Goal: Transaction & Acquisition: Book appointment/travel/reservation

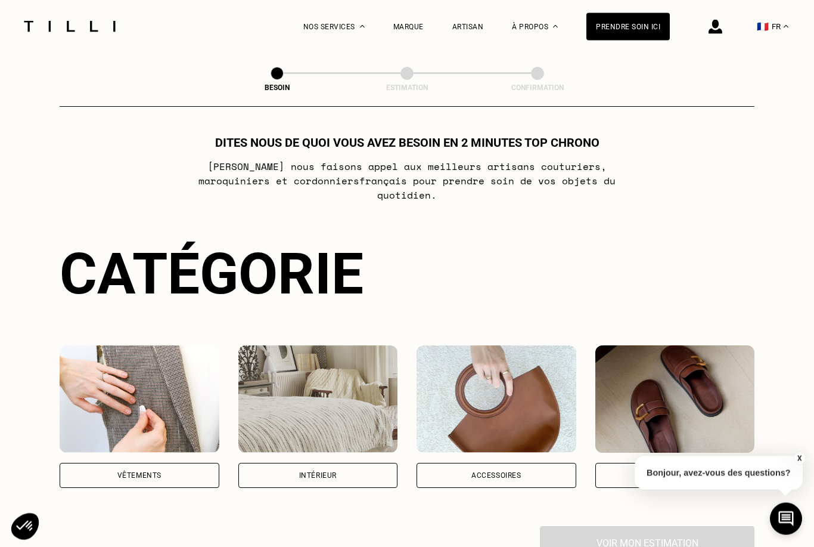
scroll to position [15, 0]
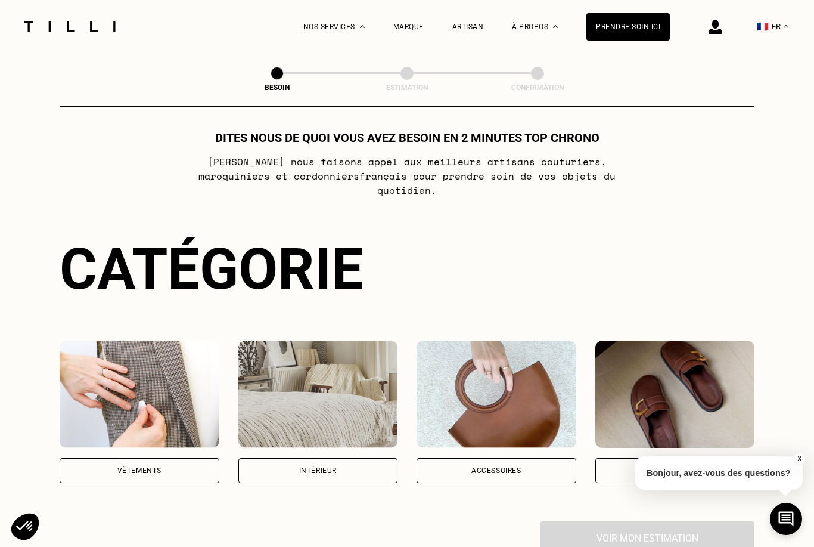
click at [163, 460] on div "Vêtements" at bounding box center [140, 470] width 160 height 25
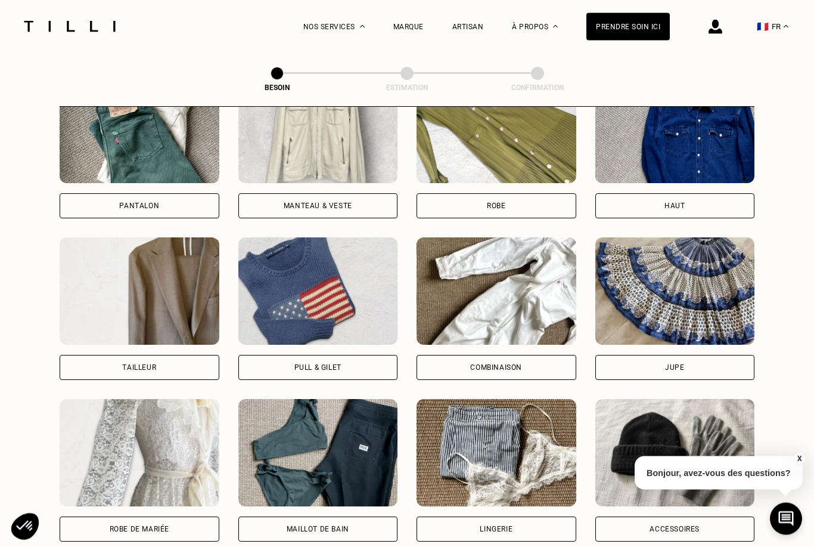
scroll to position [591, 0]
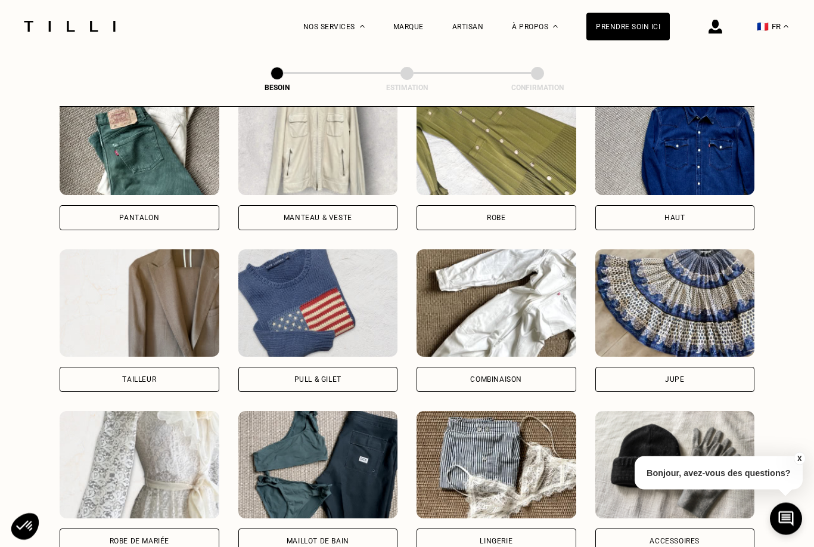
click at [173, 206] on div "Pantalon" at bounding box center [140, 218] width 160 height 25
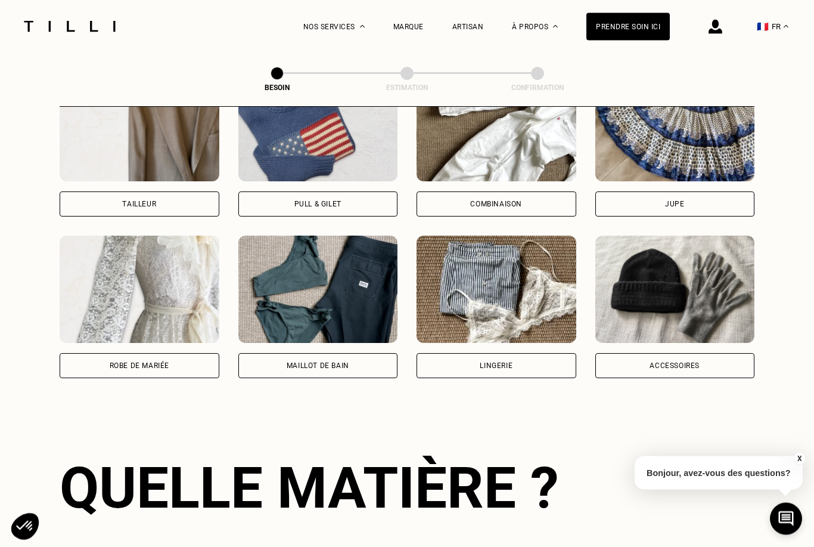
scroll to position [1037, 0]
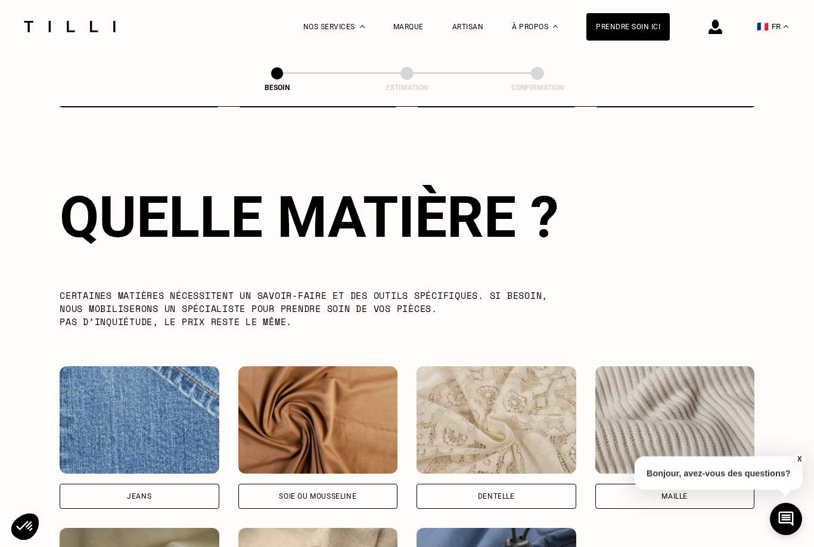
click at [177, 483] on div "Jeans" at bounding box center [140, 495] width 160 height 25
select select "FR"
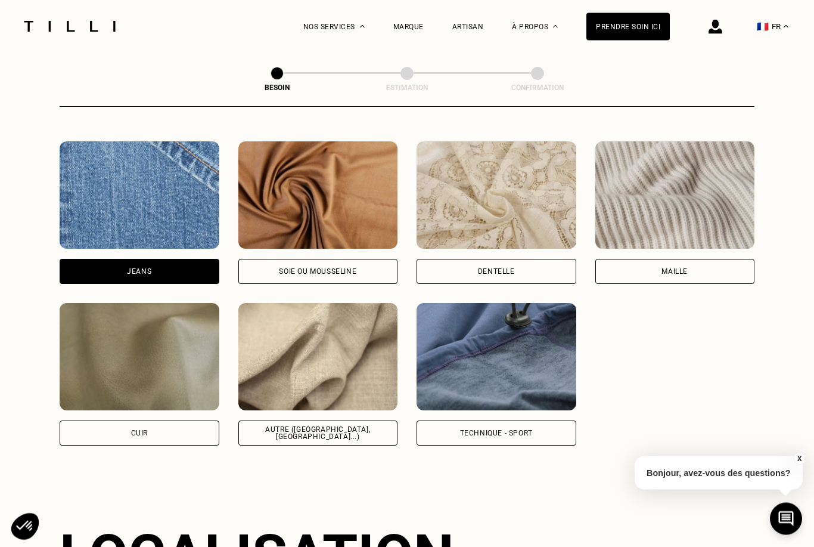
scroll to position [1603, 0]
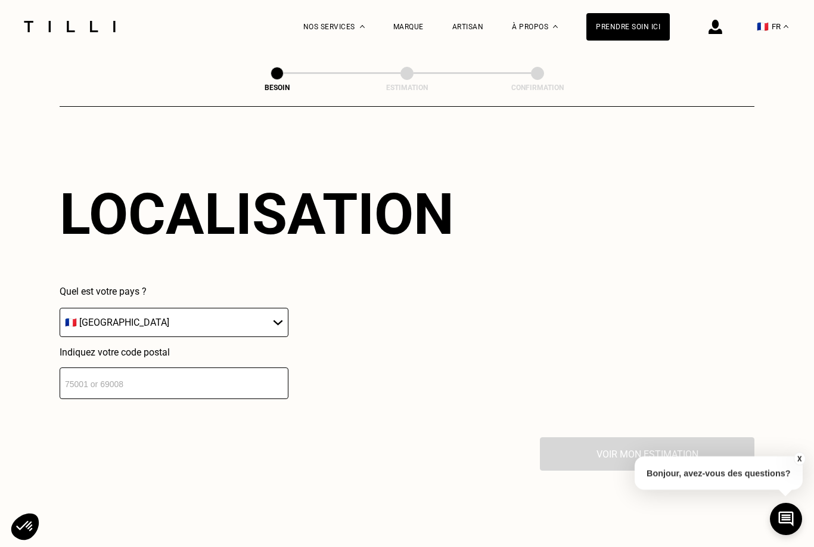
click at [173, 381] on input "number" at bounding box center [174, 383] width 229 height 32
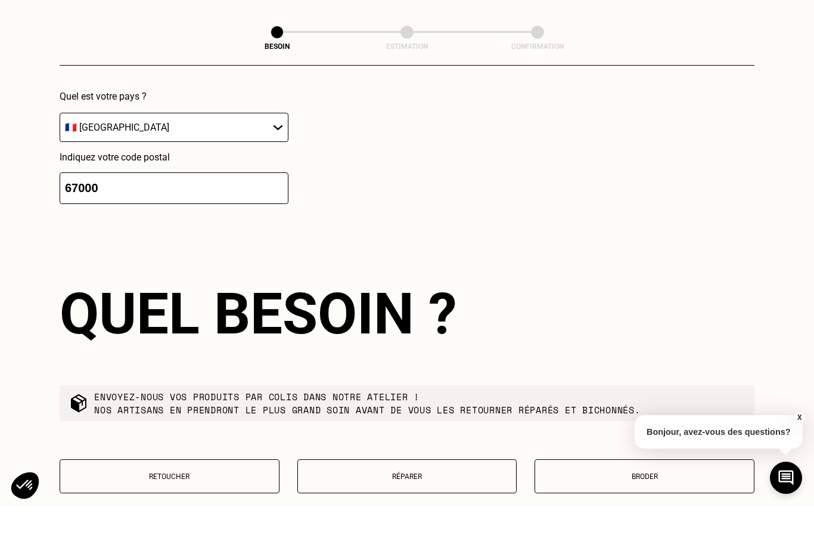
scroll to position [1863, 0]
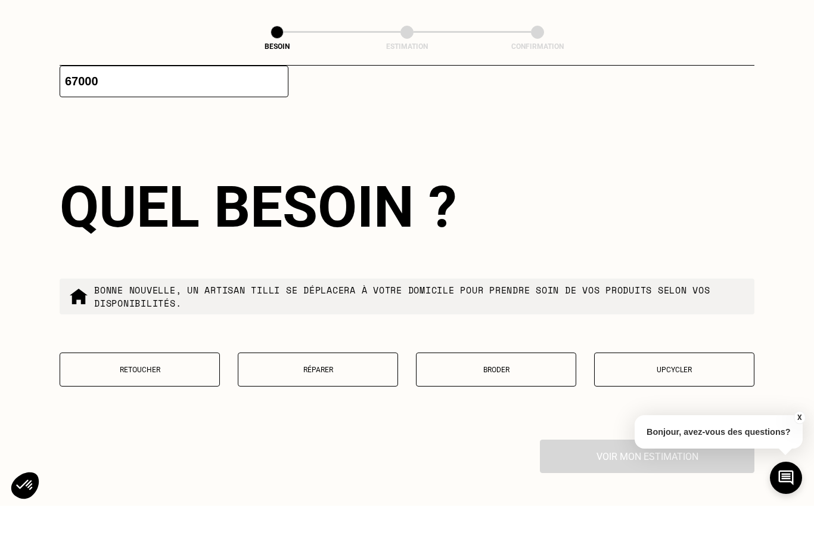
type input "67000"
click at [162, 407] on p "Retoucher" at bounding box center [139, 411] width 147 height 8
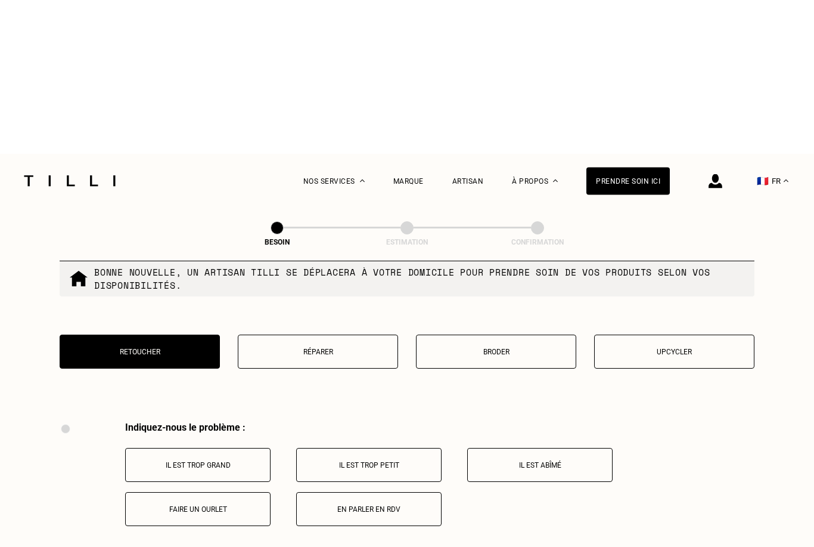
scroll to position [2073, 0]
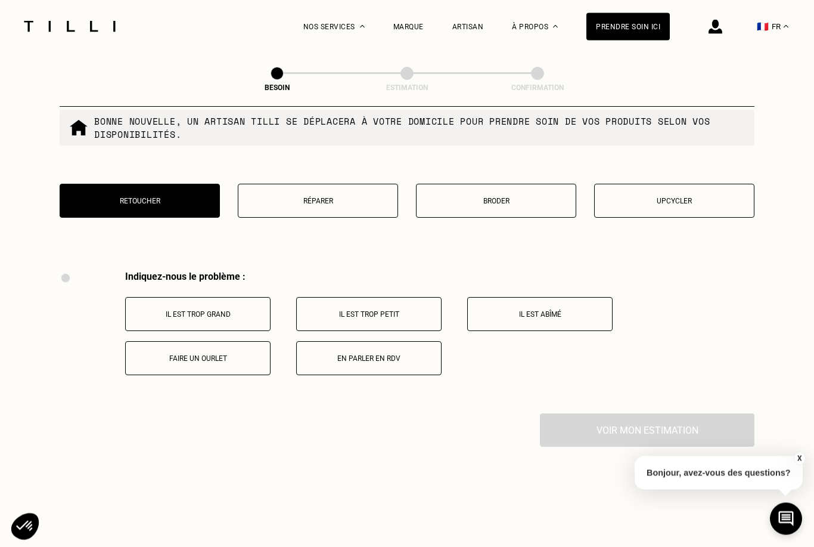
click at [324, 203] on p "Réparer" at bounding box center [317, 201] width 147 height 8
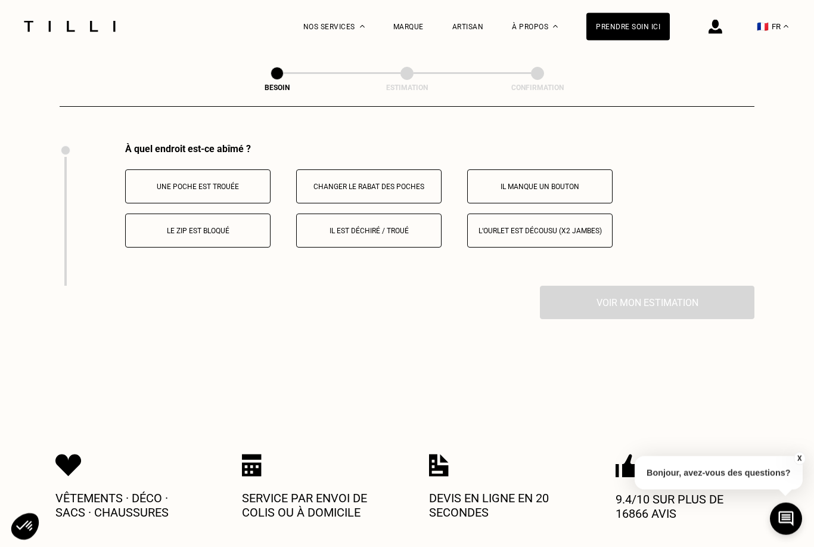
scroll to position [2211, 0]
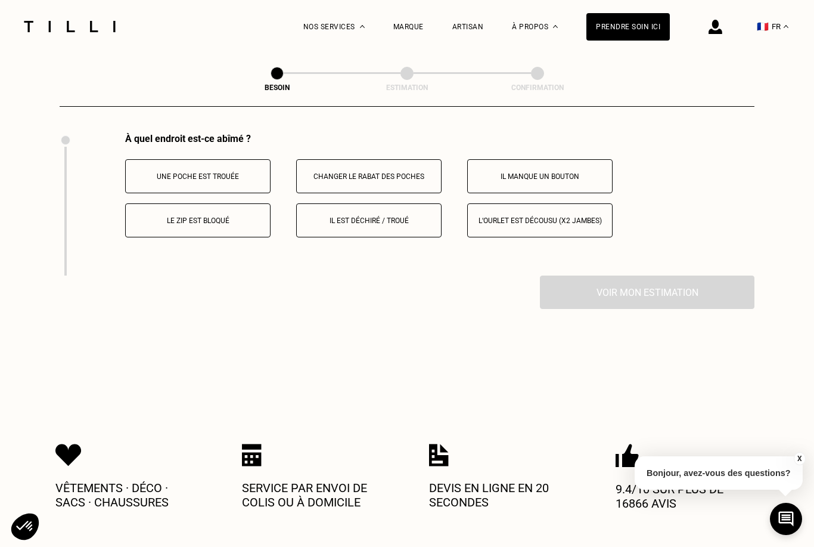
click at [243, 222] on p "Le zip est bloqué" at bounding box center [198, 220] width 132 height 8
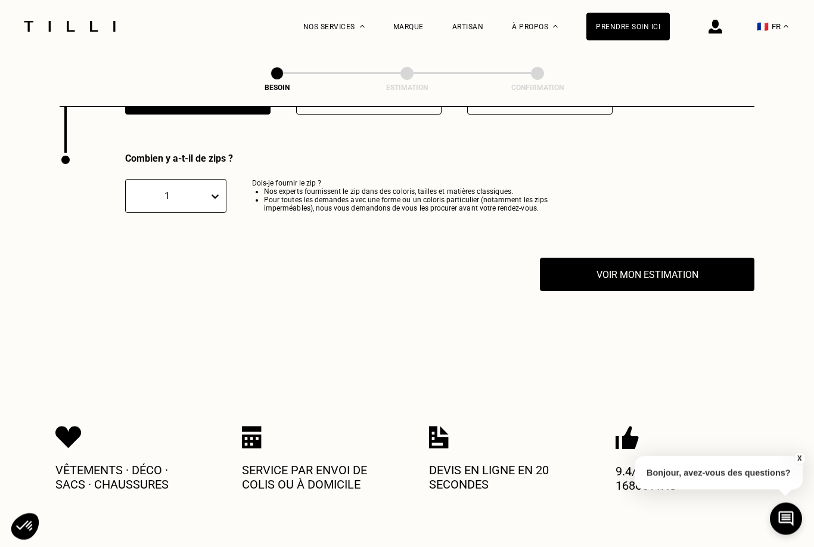
scroll to position [2353, 0]
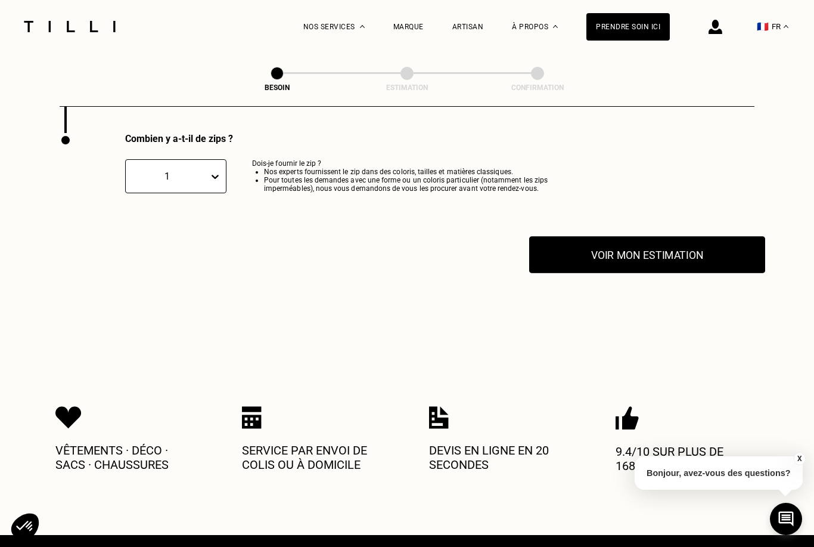
click at [625, 255] on button "Voir mon estimation" at bounding box center [647, 254] width 236 height 37
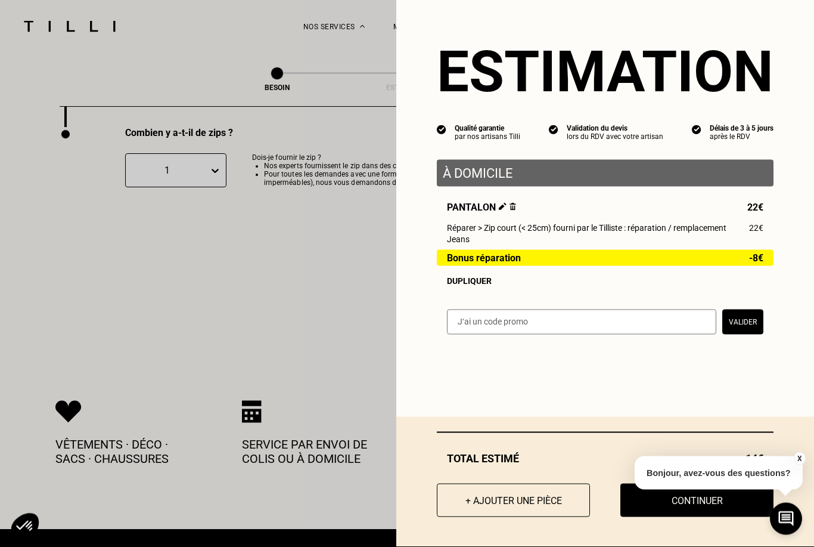
scroll to position [2359, 0]
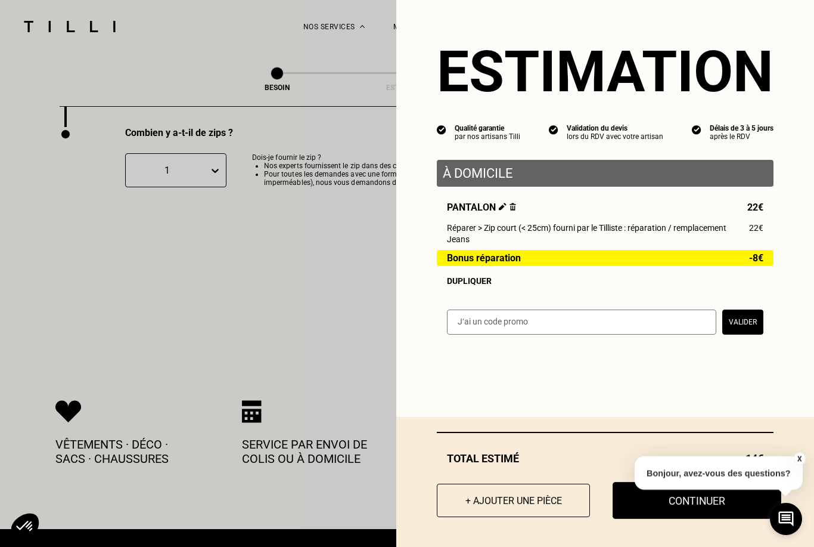
click at [647, 519] on button "Continuer" at bounding box center [697, 500] width 169 height 37
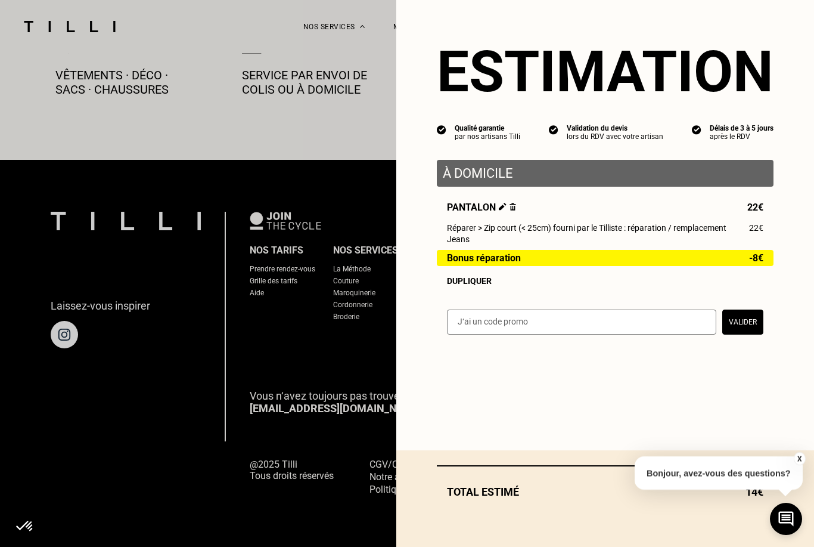
scroll to position [622, 0]
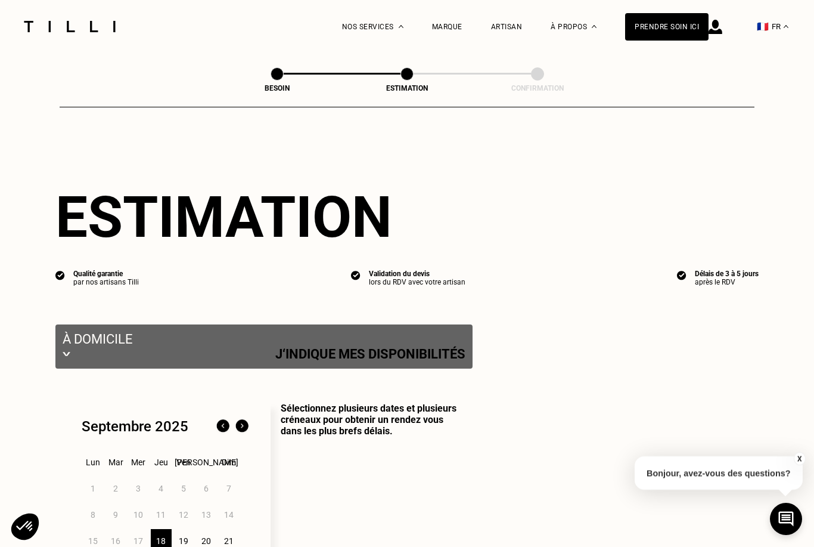
select select "FR"
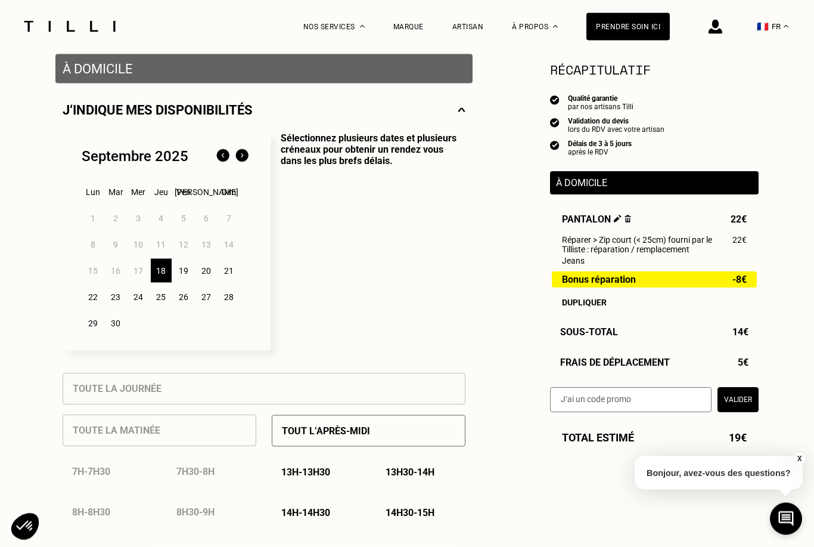
scroll to position [205, 0]
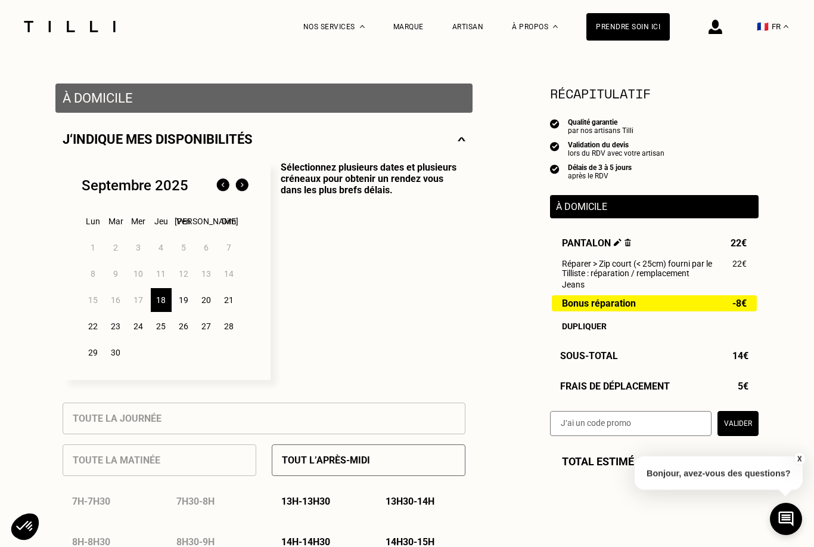
click at [570, 204] on div "À domicile" at bounding box center [654, 206] width 209 height 23
click at [575, 211] on p "À domicile" at bounding box center [654, 206] width 197 height 11
click at [621, 253] on div "Pantalon 22€ Réparer > Zip court (< 25cm) fourni par le Tilliste : réparation /…" at bounding box center [654, 284] width 209 height 94
click at [618, 246] on img at bounding box center [618, 242] width 8 height 8
select select "FR"
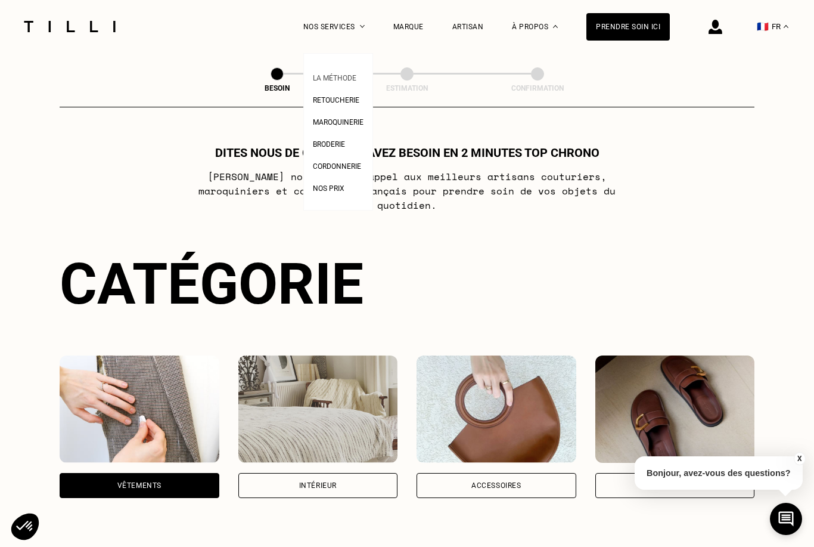
click at [348, 76] on span "La Méthode" at bounding box center [335, 78] width 44 height 8
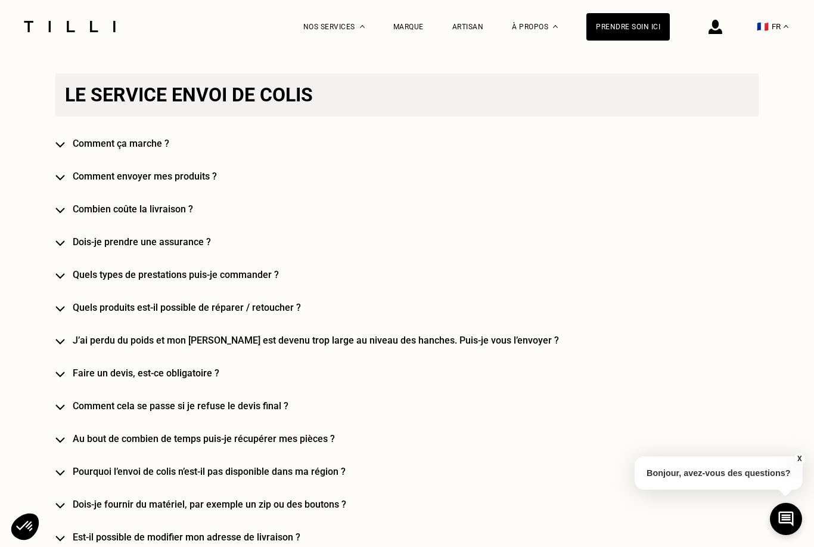
scroll to position [1629, 0]
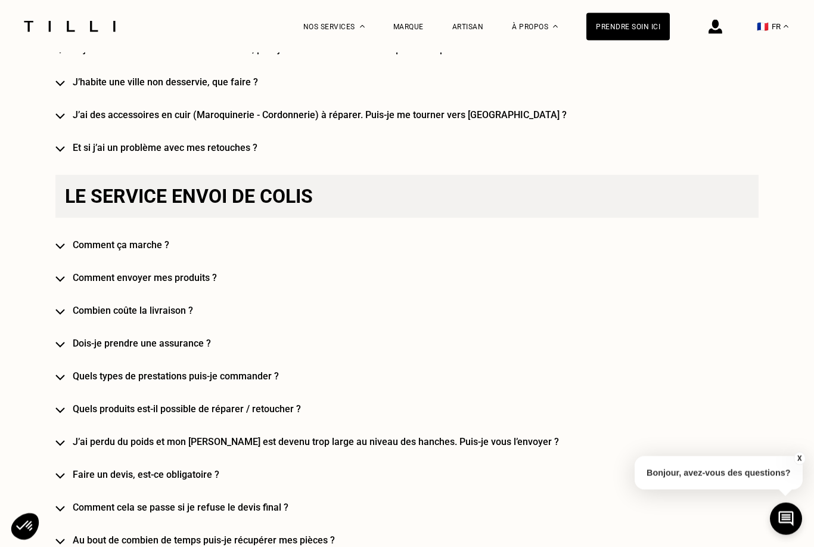
click at [154, 242] on h4 "Comment ça marche ?" at bounding box center [424, 245] width 703 height 11
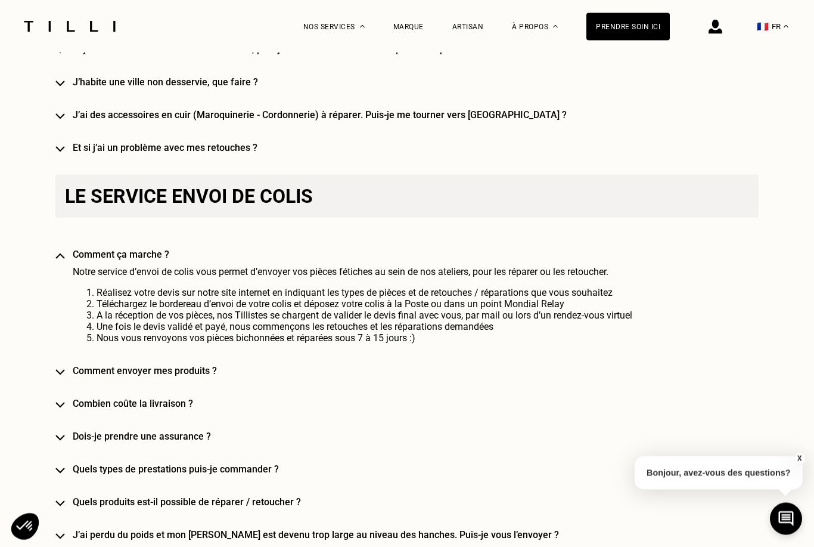
scroll to position [1629, 0]
click at [156, 395] on div "Besoin d‘aide [PERSON_NAME] questions les plus fréquentes [PERSON_NAME], qu’est…" at bounding box center [406, 195] width 703 height 2193
click at [158, 405] on h4 "Combien coûte la livraison ?" at bounding box center [424, 403] width 703 height 11
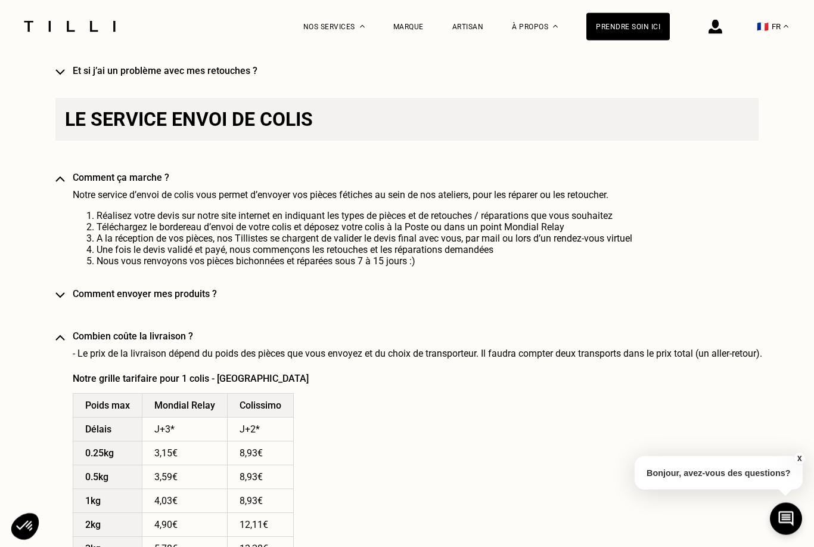
scroll to position [1710, 0]
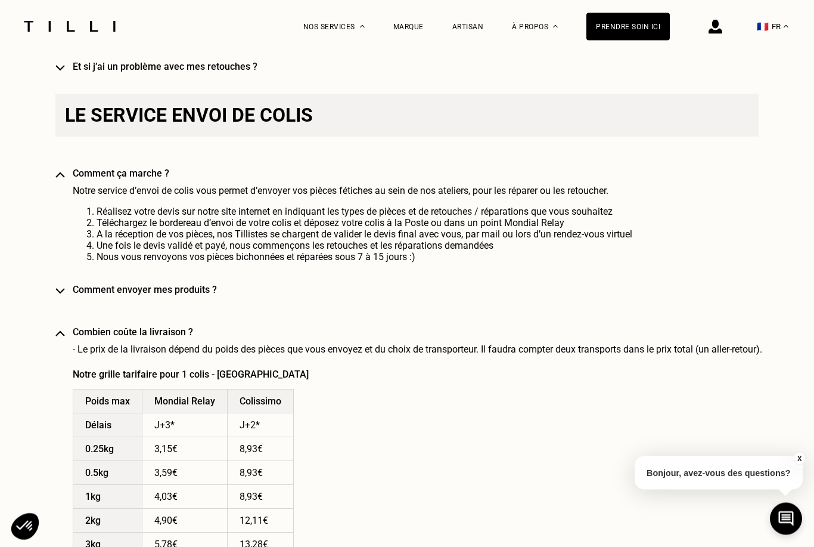
click at [163, 474] on td "3,59€" at bounding box center [184, 473] width 85 height 24
click at [167, 499] on td "4,03€" at bounding box center [184, 497] width 85 height 24
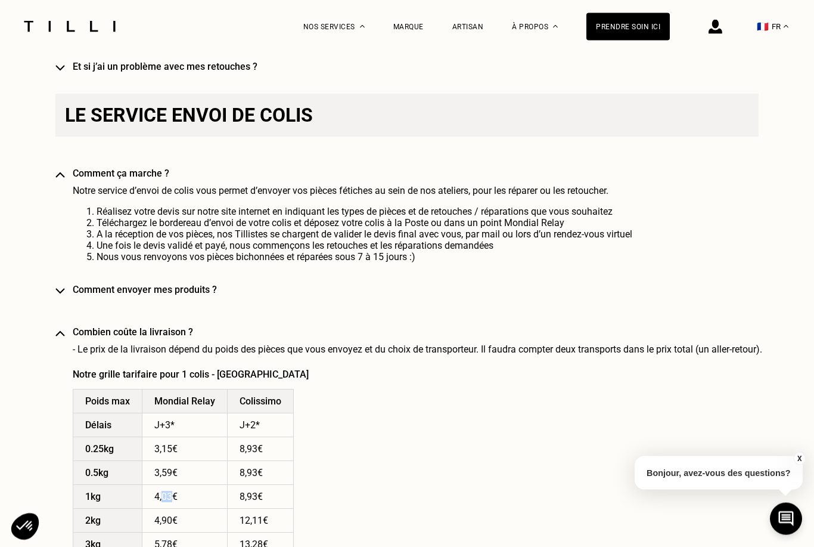
click at [167, 499] on td "4,03€" at bounding box center [184, 497] width 85 height 24
click at [173, 498] on td "4,03€" at bounding box center [184, 497] width 85 height 24
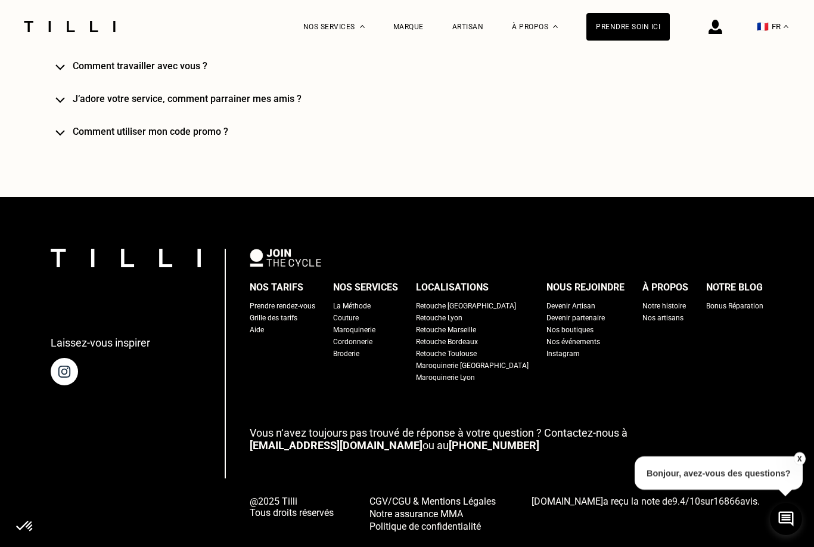
scroll to position [3142, 0]
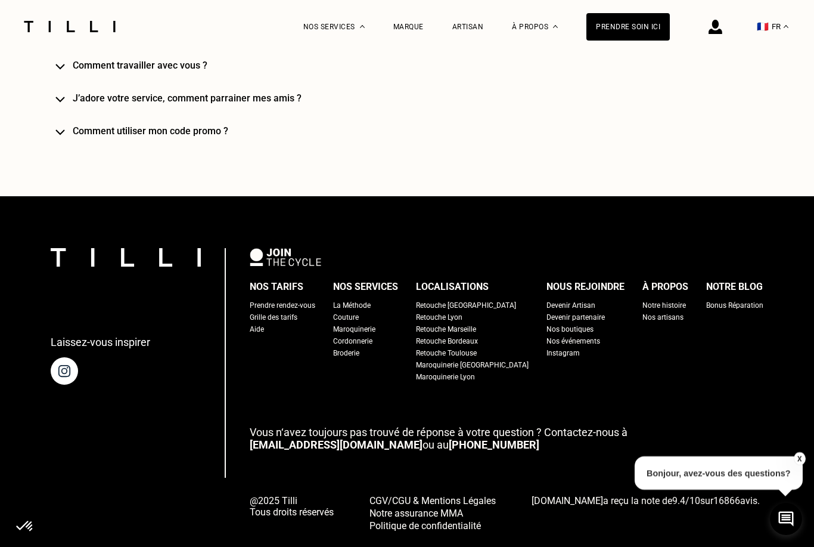
select select "FR"
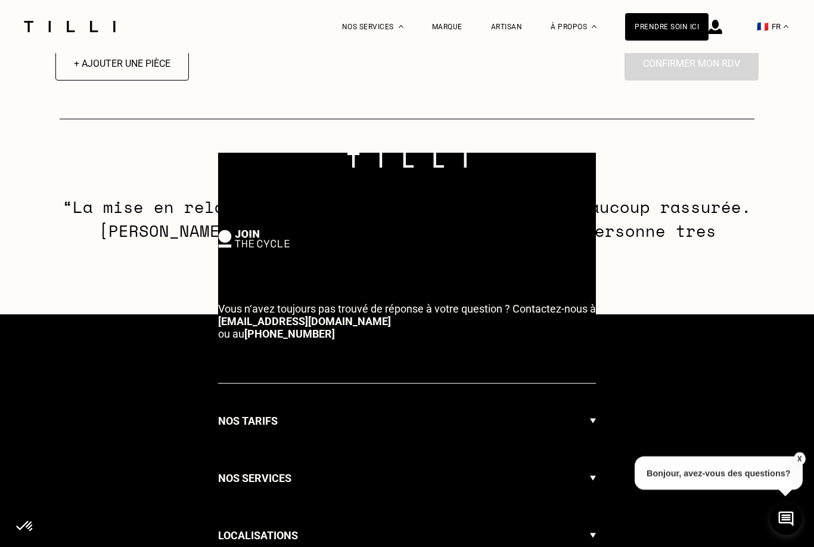
select select "FR"
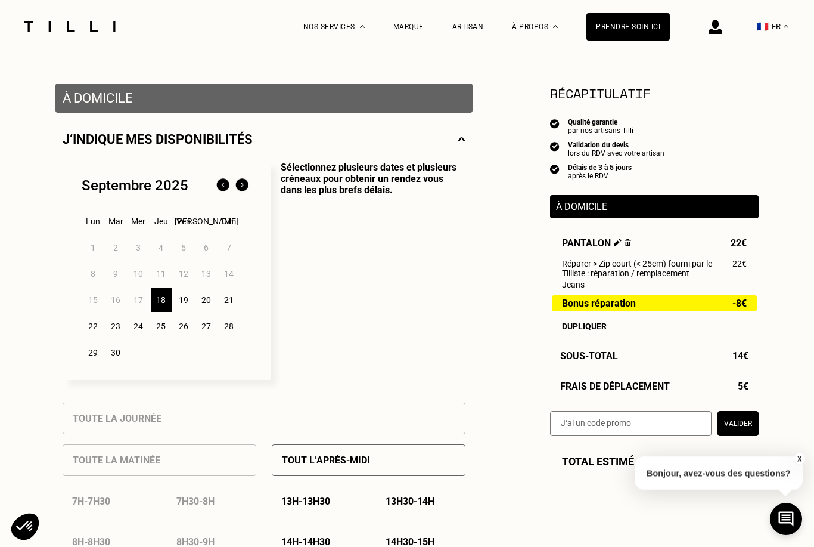
select select "FR"
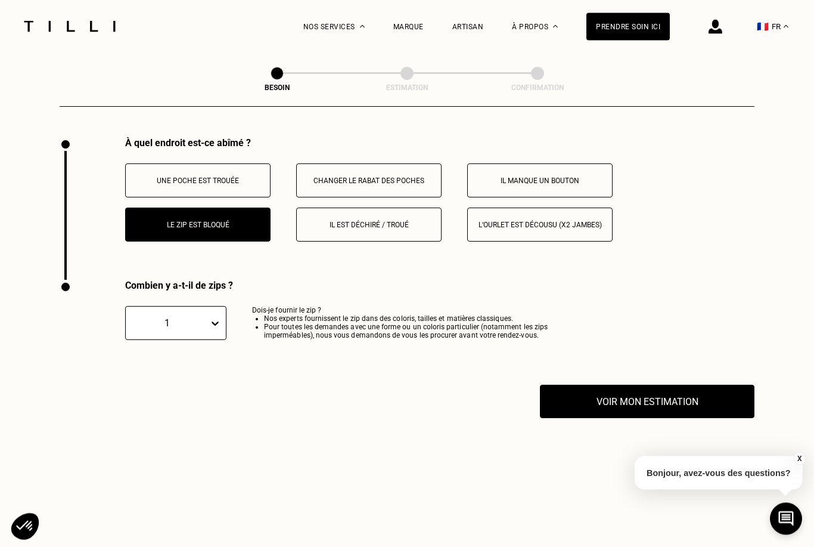
scroll to position [1774, 0]
select select "FR"
